Goal: Information Seeking & Learning: Find specific fact

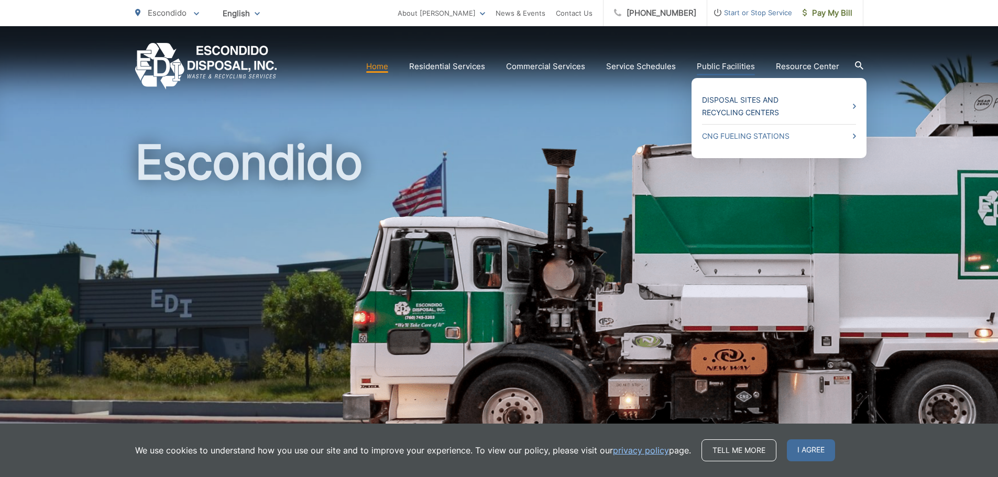
click at [738, 103] on link "Disposal Sites and Recycling Centers" at bounding box center [779, 106] width 154 height 25
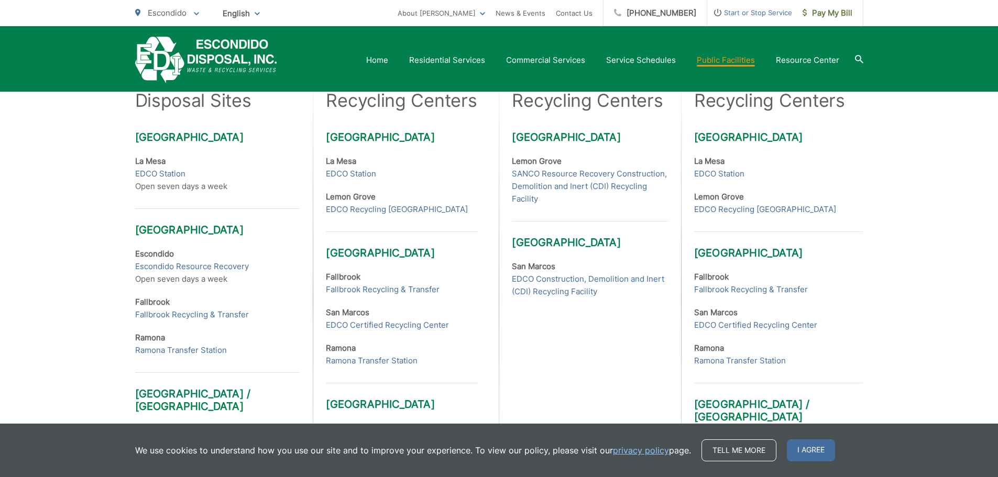
scroll to position [367, 0]
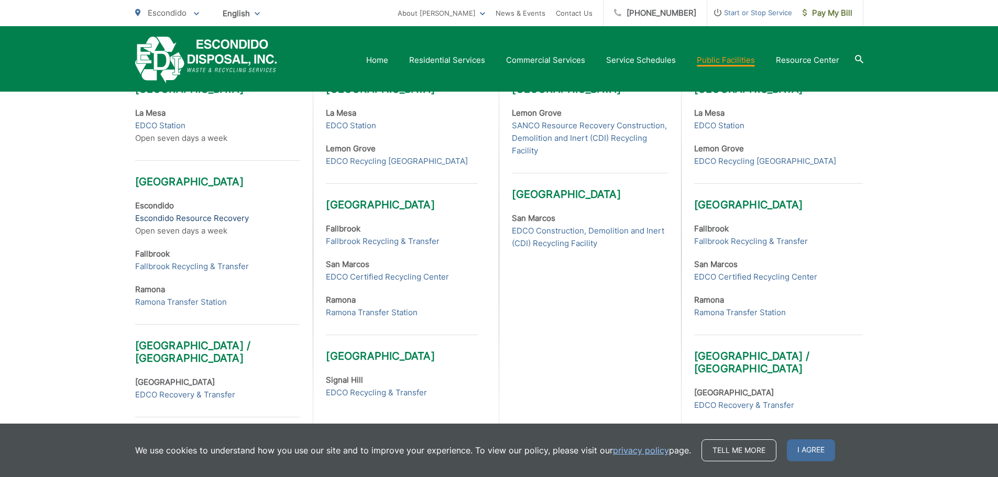
click at [197, 216] on link "Escondido Resource Recovery" at bounding box center [192, 218] width 114 height 13
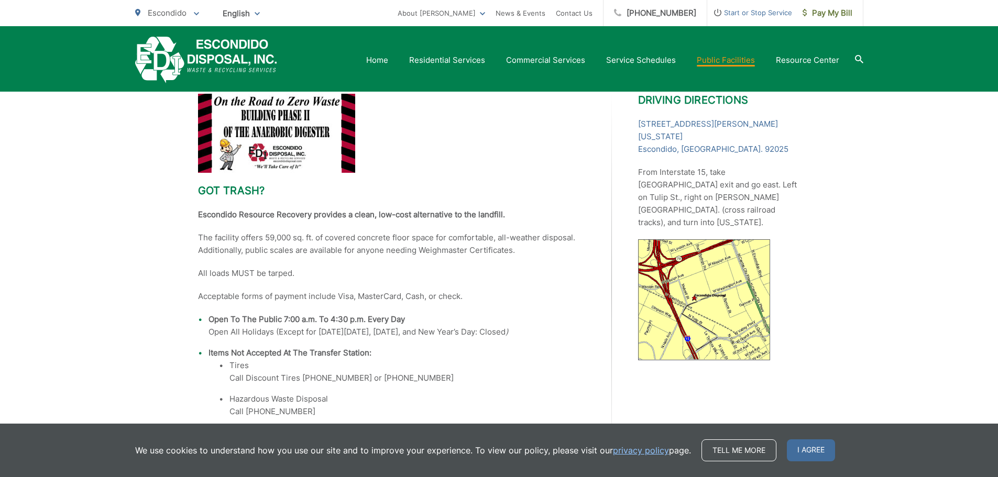
scroll to position [234, 0]
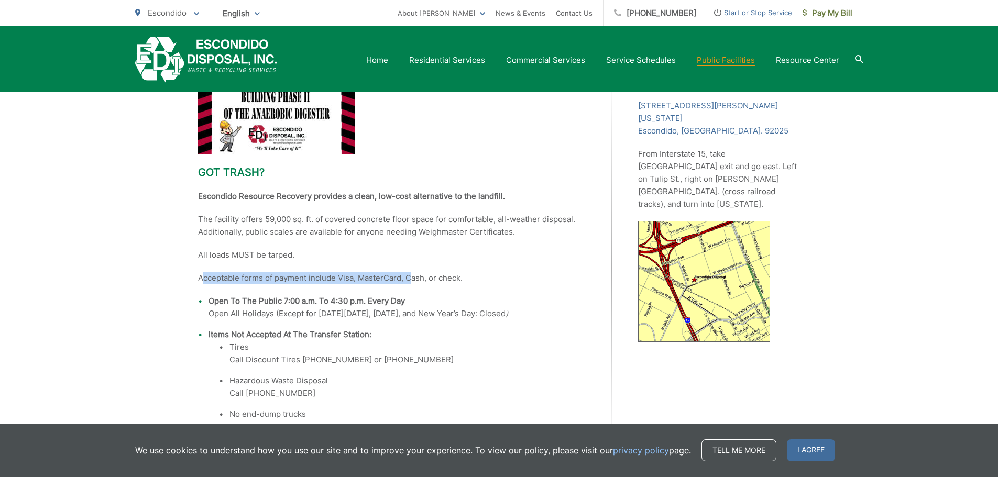
drag, startPoint x: 205, startPoint y: 279, endPoint x: 423, endPoint y: 281, distance: 218.0
click at [420, 280] on p "Acceptable forms of payment include Visa, MasterCard, Cash, or check." at bounding box center [392, 278] width 388 height 13
click at [424, 281] on p "Acceptable forms of payment include Visa, MasterCard, Cash, or check." at bounding box center [392, 278] width 388 height 13
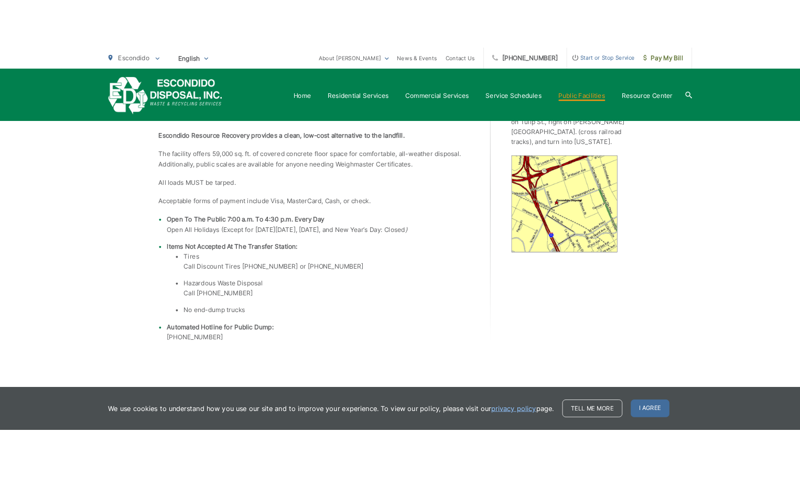
scroll to position [339, 0]
